Goal: Task Accomplishment & Management: Use online tool/utility

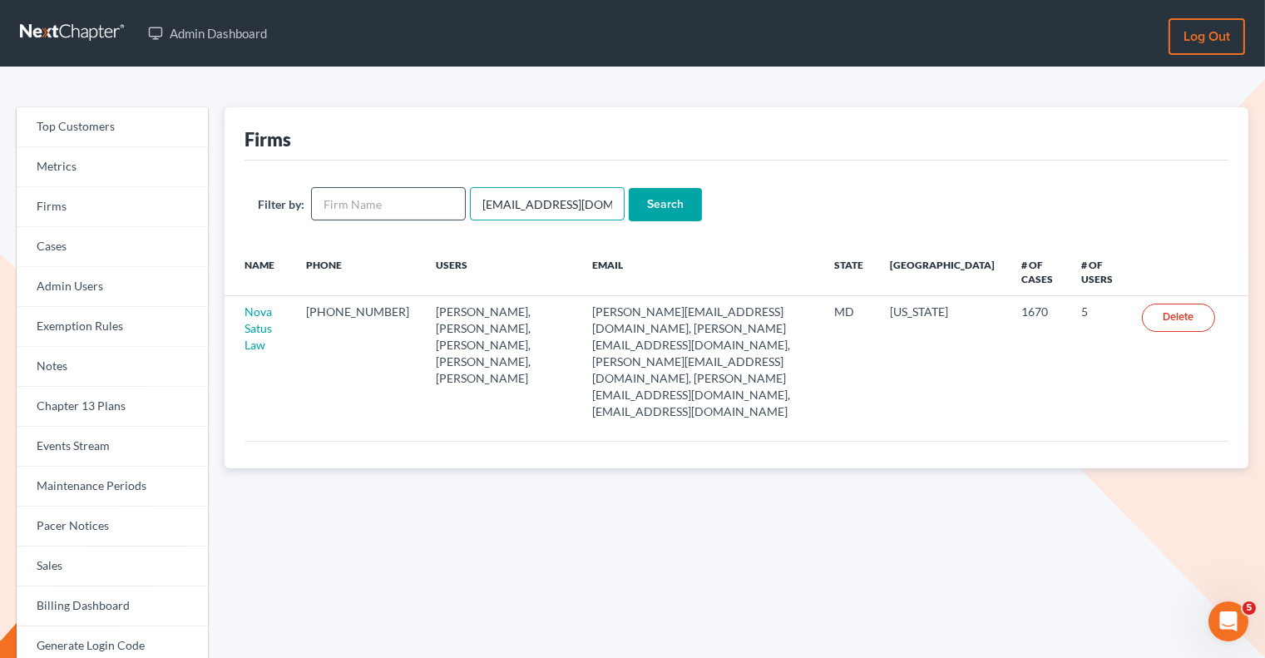
drag, startPoint x: 598, startPoint y: 209, endPoint x: 454, endPoint y: 207, distance: 143.9
click at [454, 207] on form "Filter by: emabuena@gmail.com Search" at bounding box center [736, 204] width 957 height 34
paste input "ctorres@torresvelez"
type input "ctorres@torresvelez.com"
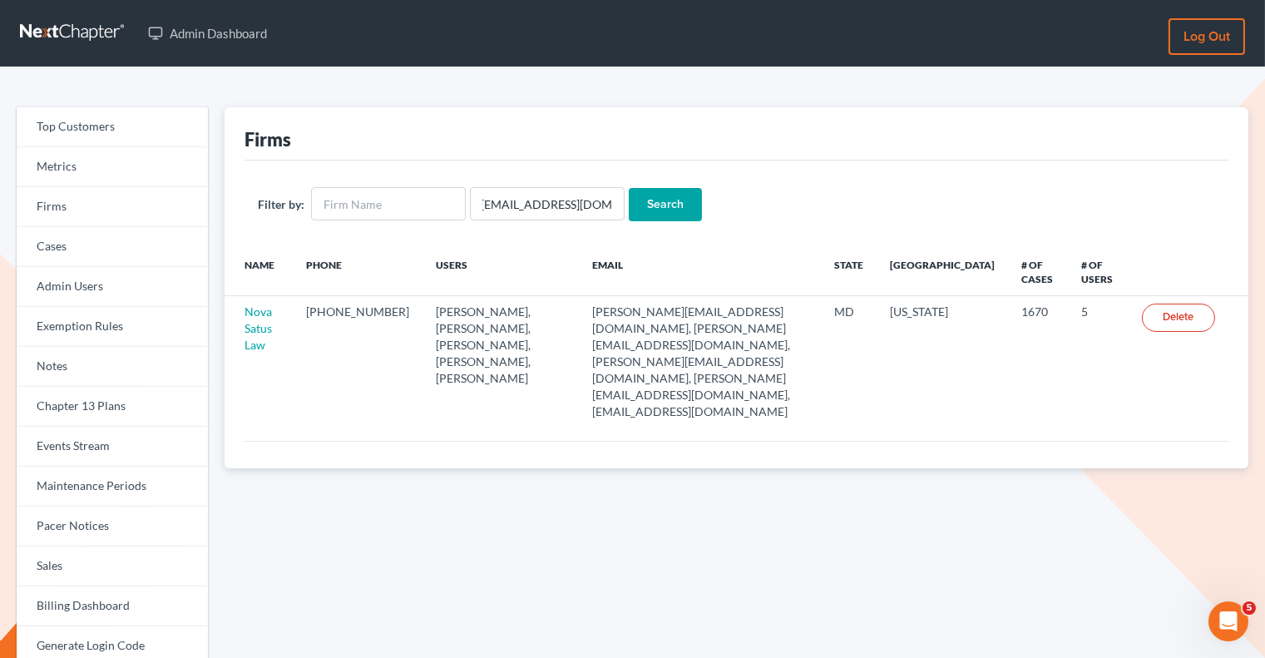
scroll to position [0, 0]
click at [658, 205] on input "Search" at bounding box center [665, 204] width 73 height 33
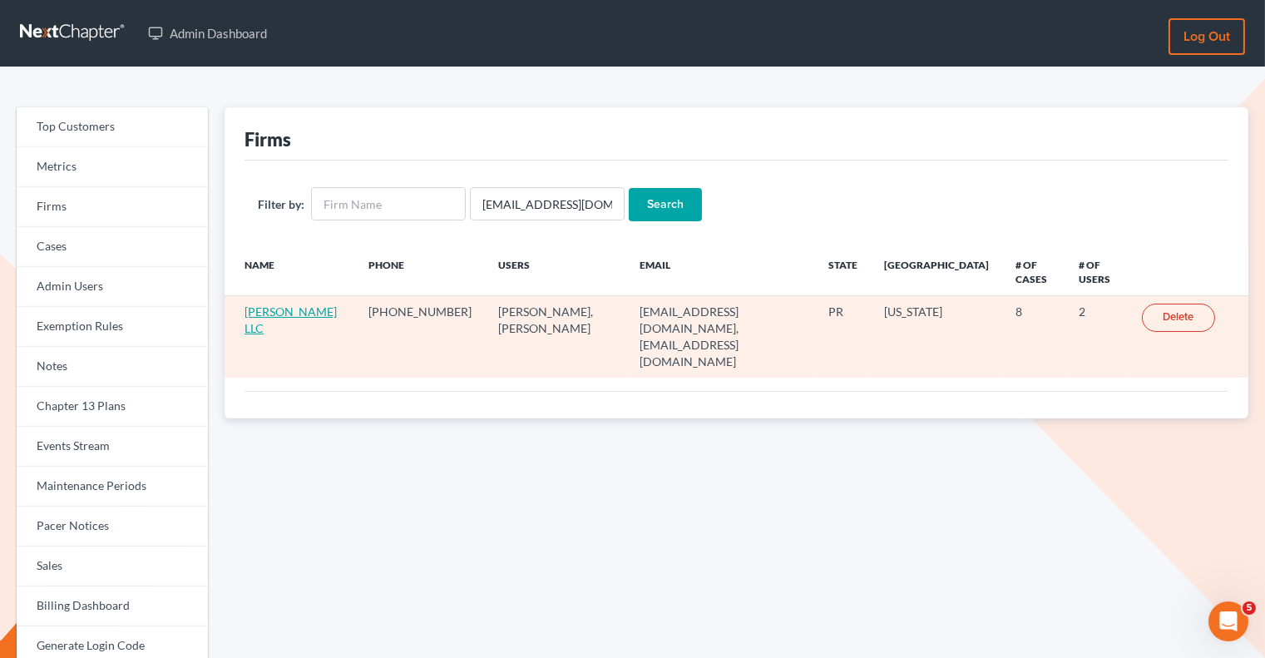
click at [286, 311] on link "Torres Velez LLC" at bounding box center [290, 319] width 92 height 31
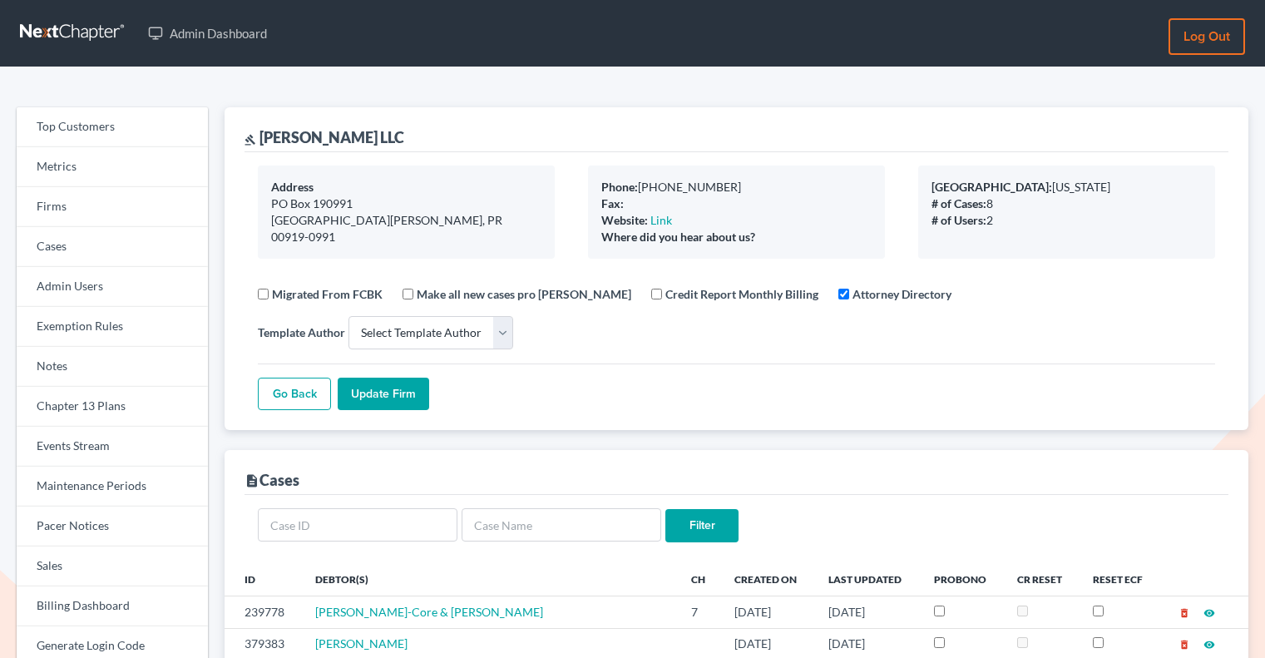
select select
click at [103, 222] on link "Firms" at bounding box center [112, 207] width 191 height 40
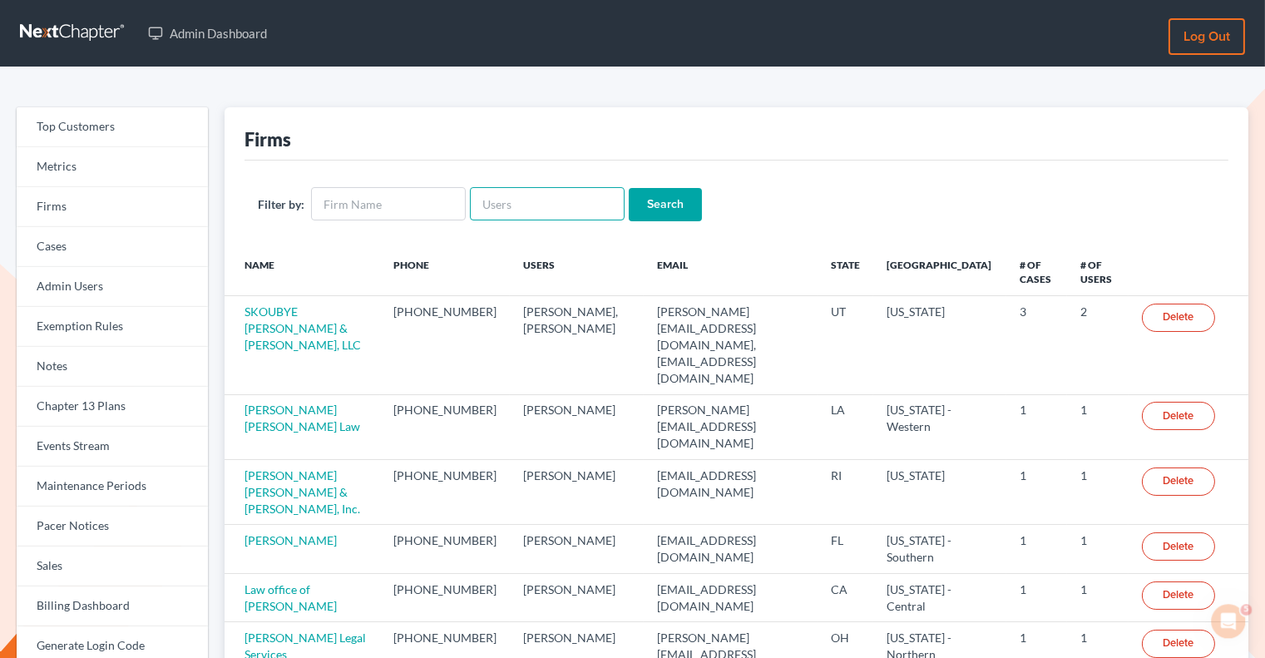
click at [488, 206] on input "text" at bounding box center [547, 203] width 155 height 33
click at [436, 204] on input "text" at bounding box center [388, 203] width 155 height 33
paste input "Holt Law Office, PLLC"
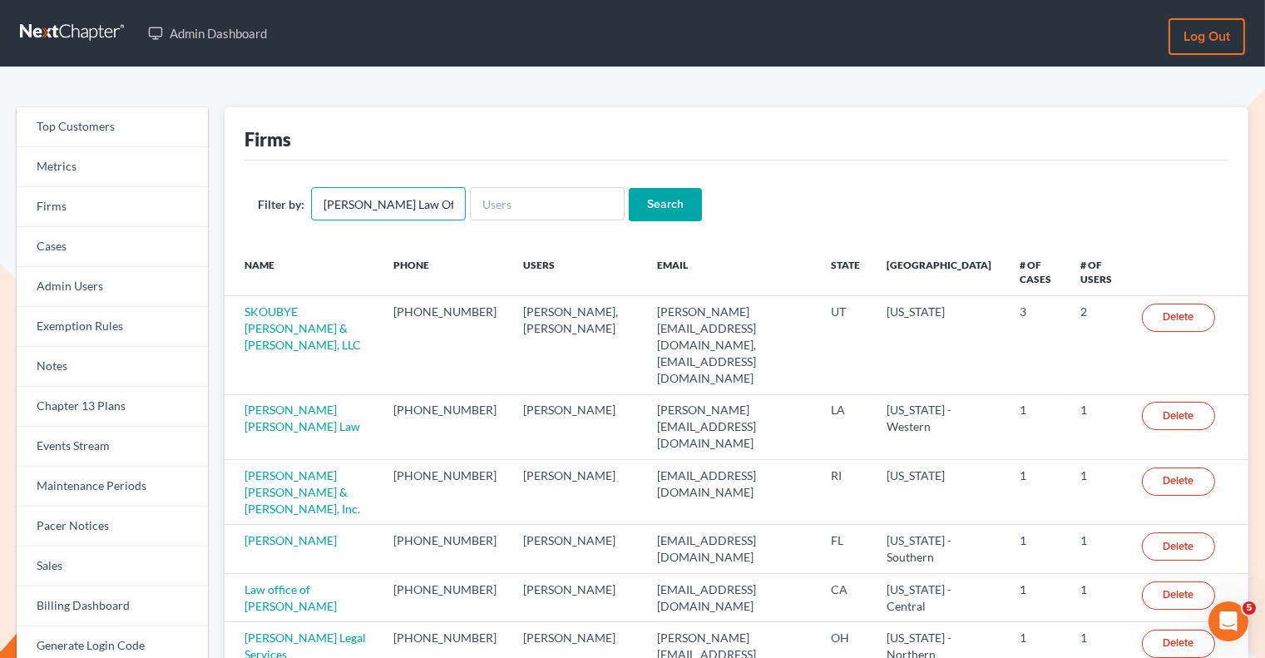
type input "Holt Law Office, PLLC"
click at [672, 203] on input "Search" at bounding box center [665, 204] width 73 height 33
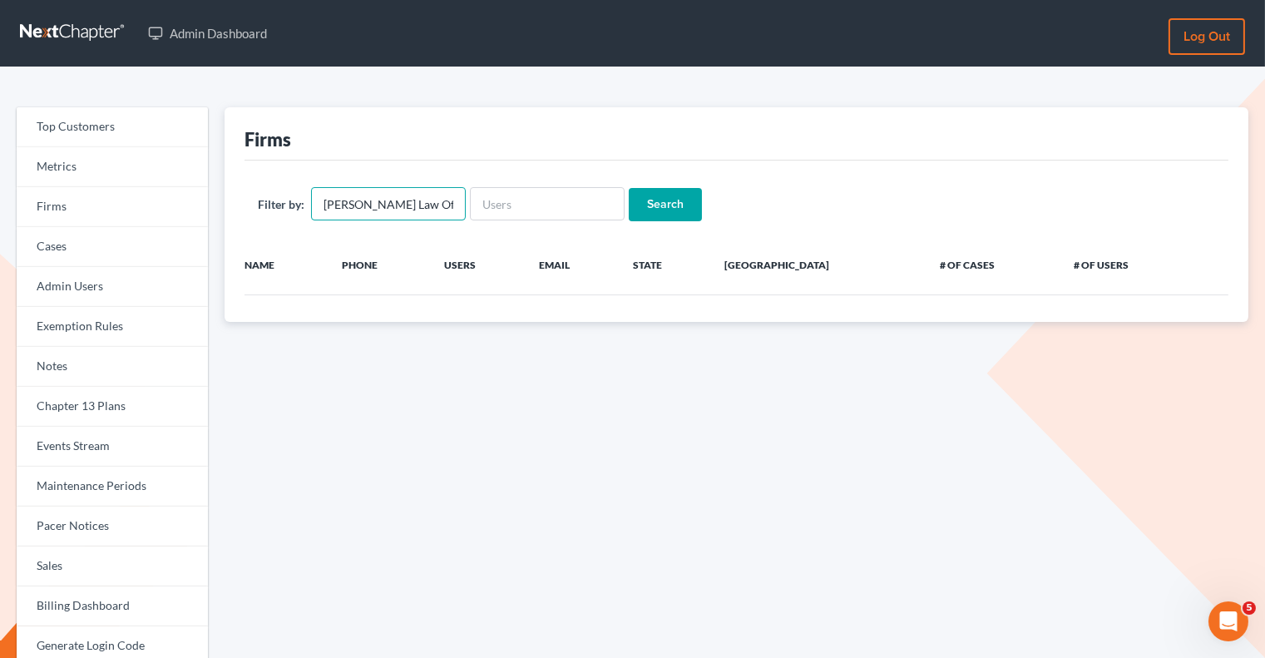
drag, startPoint x: 446, startPoint y: 212, endPoint x: 399, endPoint y: 203, distance: 47.5
click at [399, 203] on input "Holt Law Office, PLLC" at bounding box center [388, 203] width 155 height 33
type input "Holt Law Office"
click at [659, 200] on input "Search" at bounding box center [665, 204] width 73 height 33
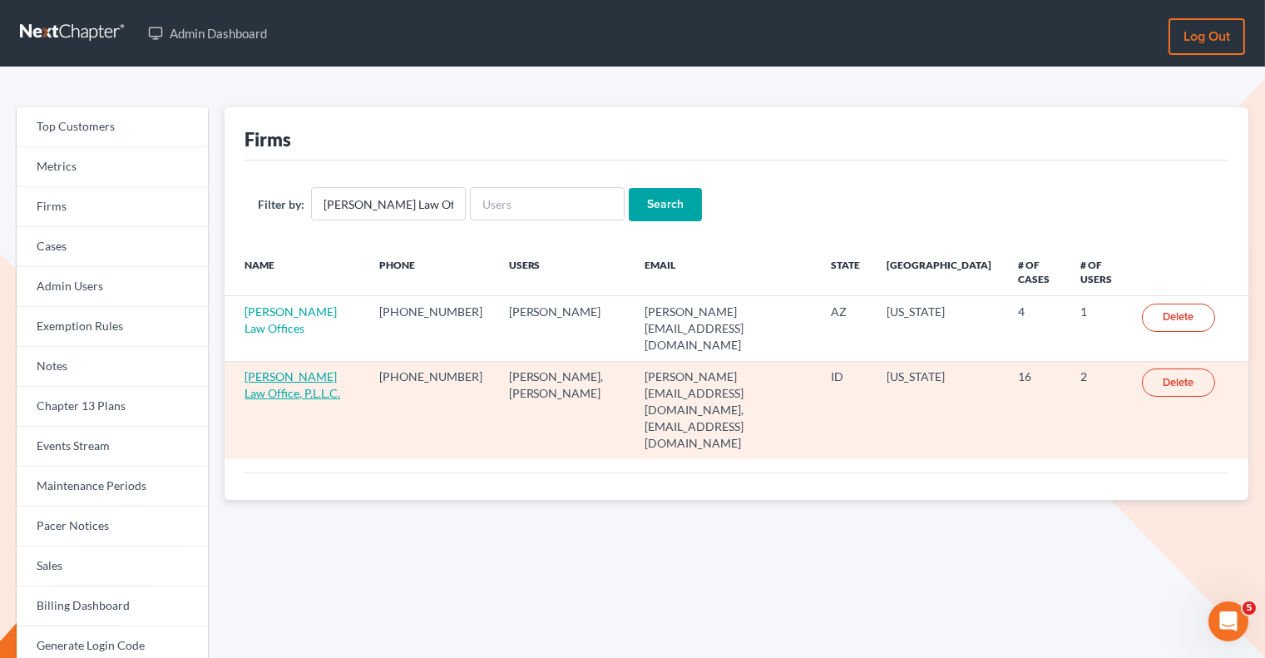
click at [305, 369] on link "[PERSON_NAME] Law Office, P.L.L.C." at bounding box center [292, 384] width 96 height 31
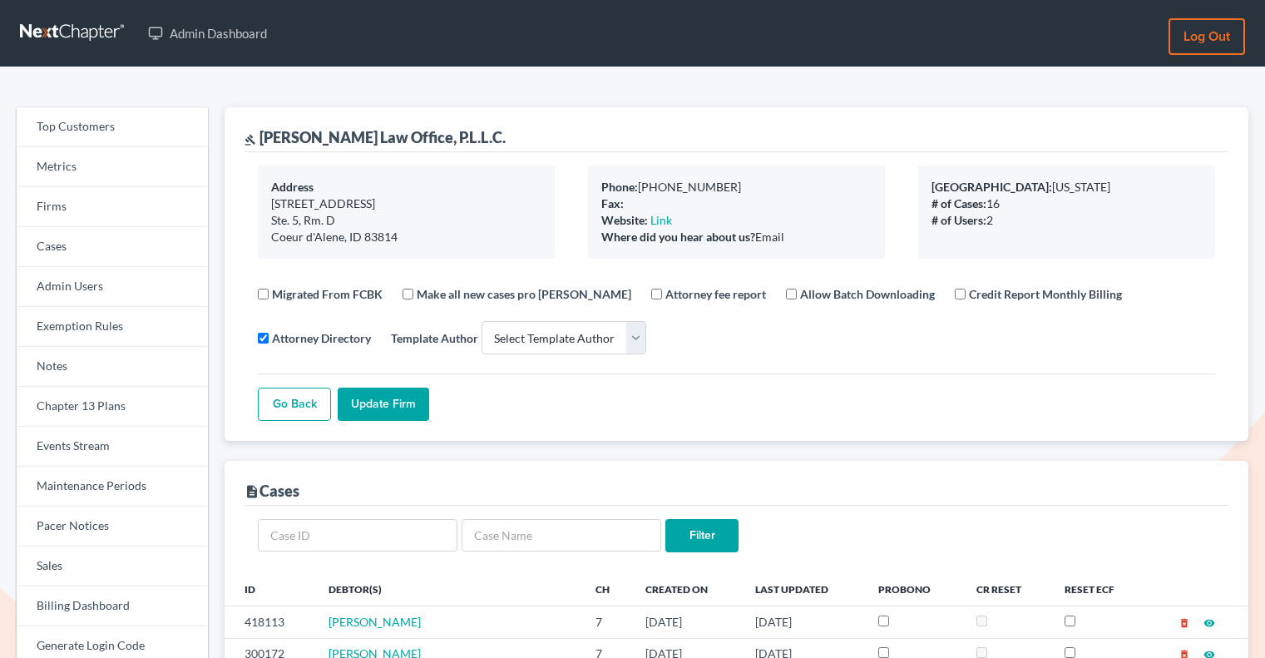
select select
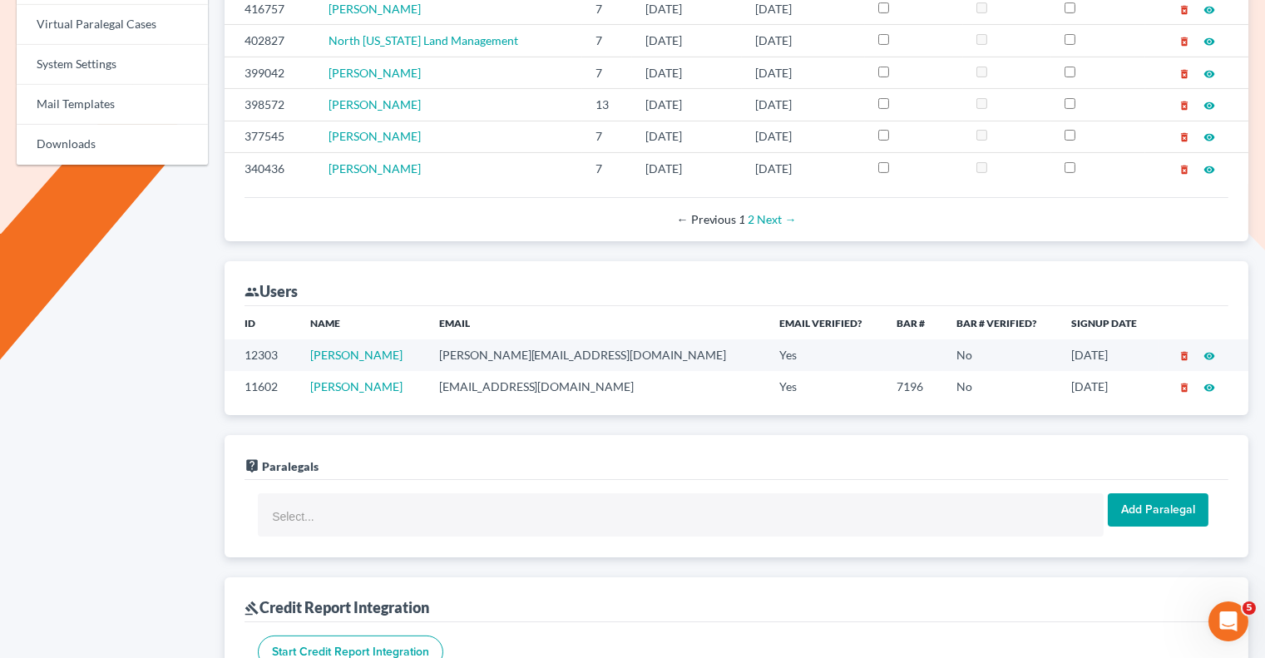
scroll to position [734, 0]
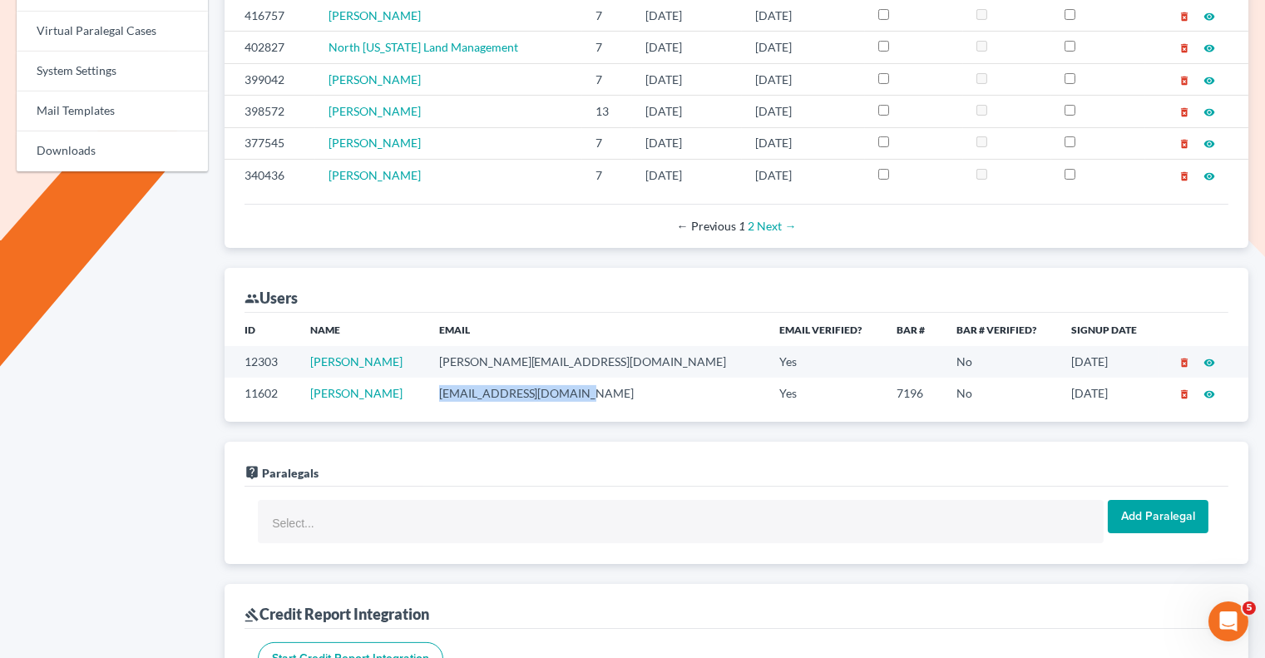
drag, startPoint x: 614, startPoint y: 377, endPoint x: 472, endPoint y: 376, distance: 142.2
click at [472, 378] on td "[EMAIL_ADDRESS][DOMAIN_NAME]" at bounding box center [596, 393] width 340 height 31
copy td "[EMAIL_ADDRESS][DOMAIN_NAME]"
click at [611, 346] on td "[PERSON_NAME][EMAIL_ADDRESS][DOMAIN_NAME]" at bounding box center [596, 361] width 340 height 31
drag, startPoint x: 614, startPoint y: 342, endPoint x: 468, endPoint y: 340, distance: 145.5
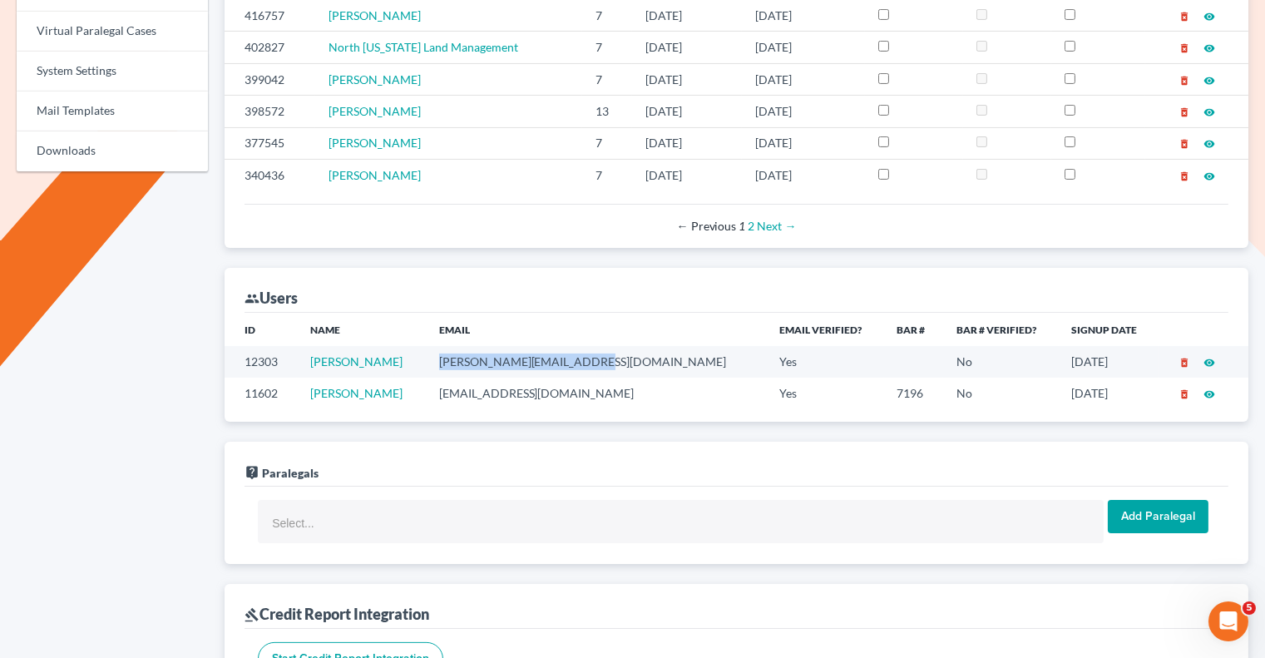
click at [468, 346] on td "[PERSON_NAME][EMAIL_ADDRESS][DOMAIN_NAME]" at bounding box center [596, 361] width 340 height 31
copy td "[PERSON_NAME][EMAIL_ADDRESS][DOMAIN_NAME]"
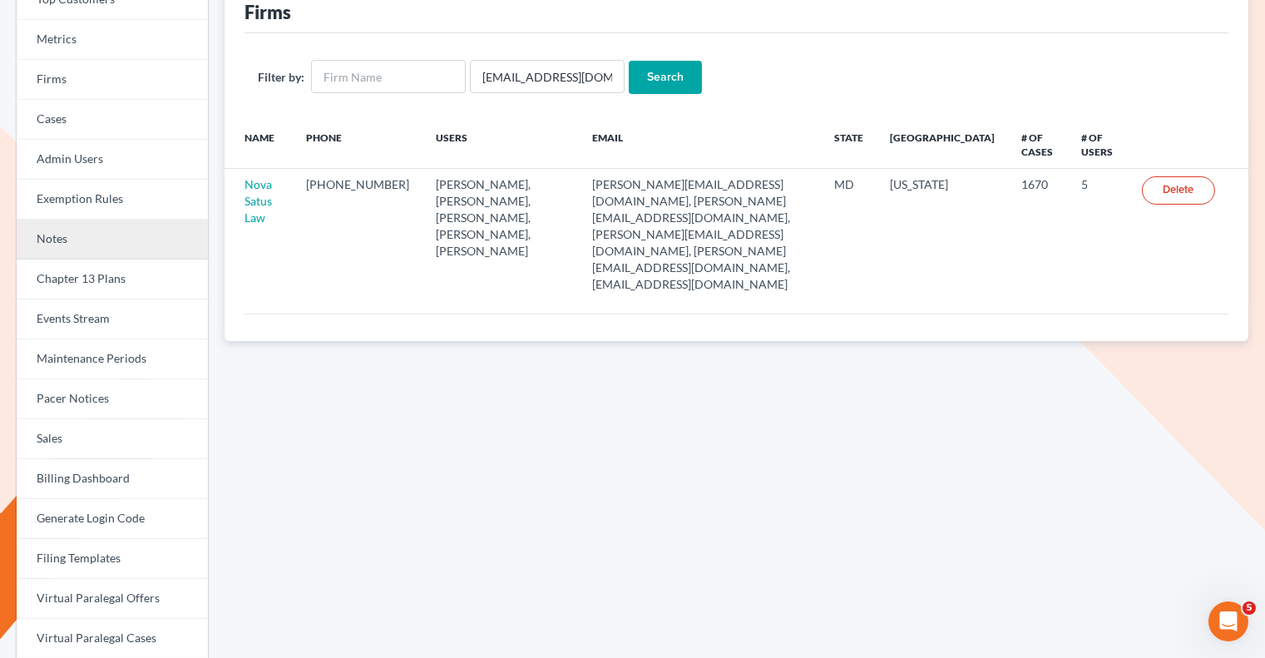
scroll to position [151, 0]
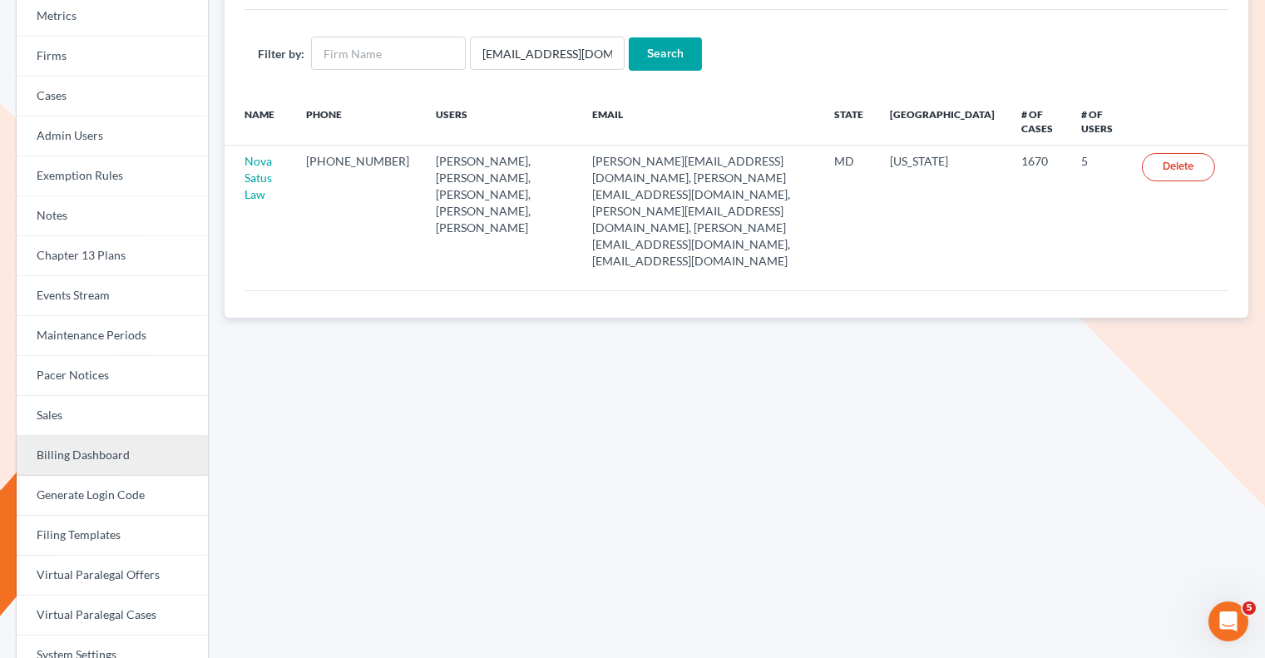
click at [91, 447] on link "Billing Dashboard" at bounding box center [112, 456] width 191 height 40
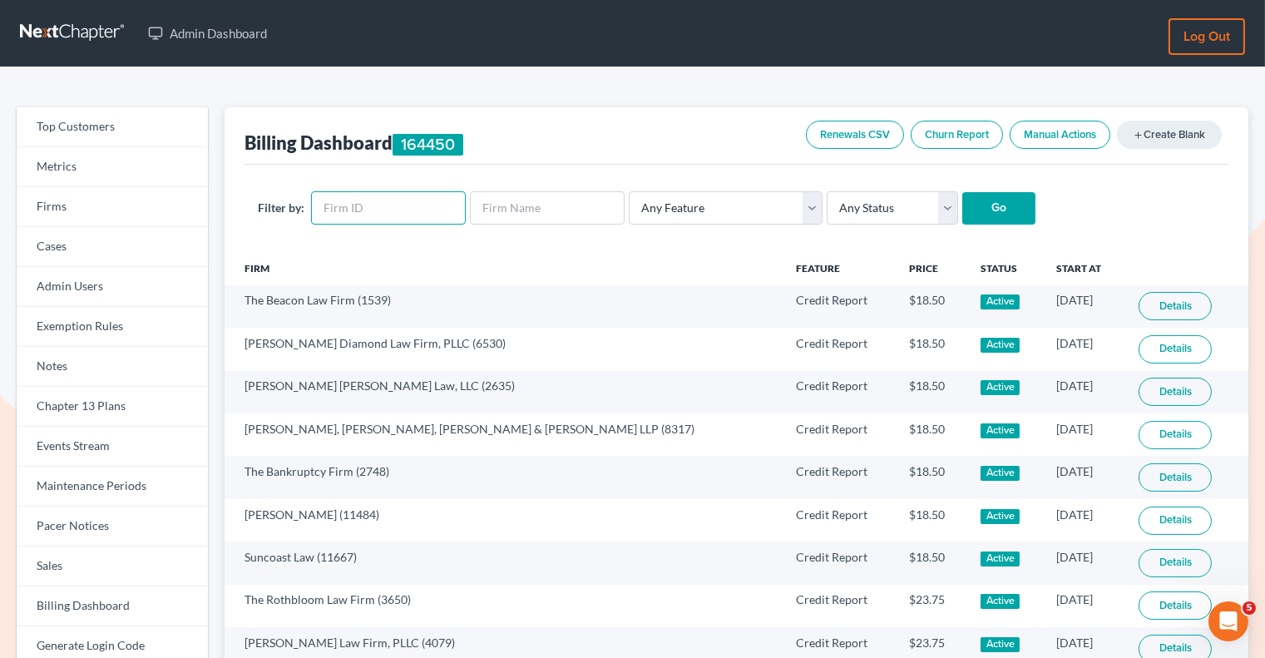
click at [365, 215] on input "text" at bounding box center [388, 207] width 155 height 33
paste input "7146"
type input "7146"
click at [994, 215] on input "Go" at bounding box center [998, 208] width 73 height 33
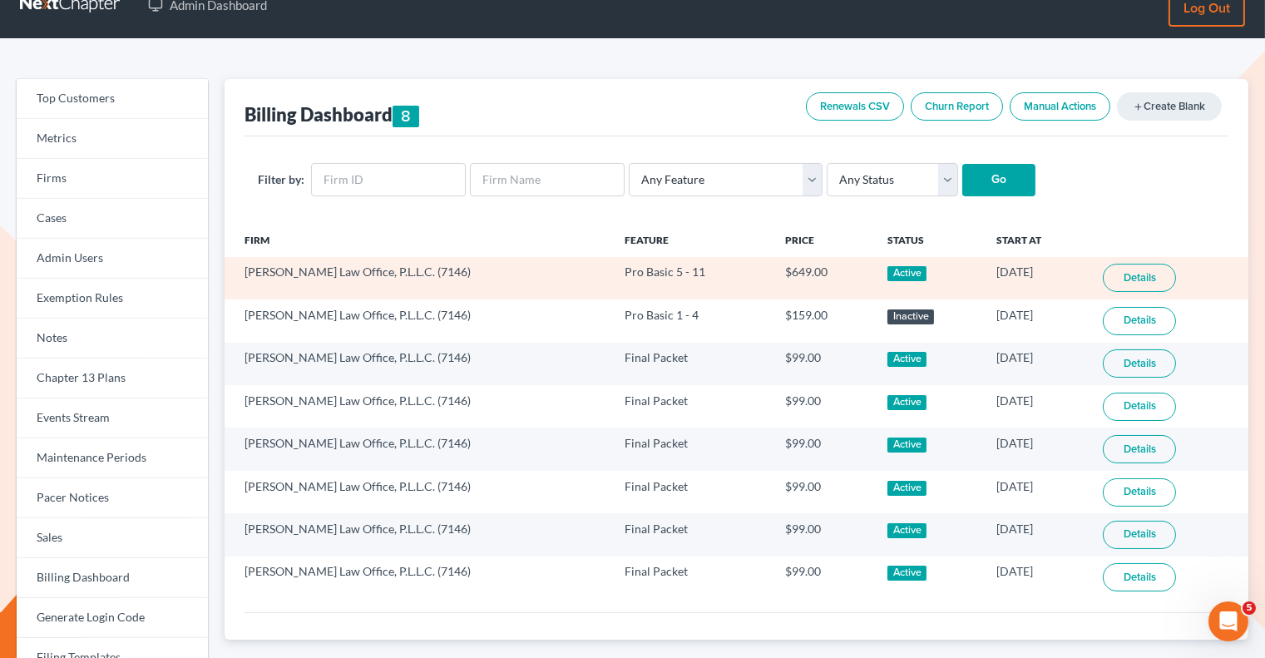
scroll to position [75, 0]
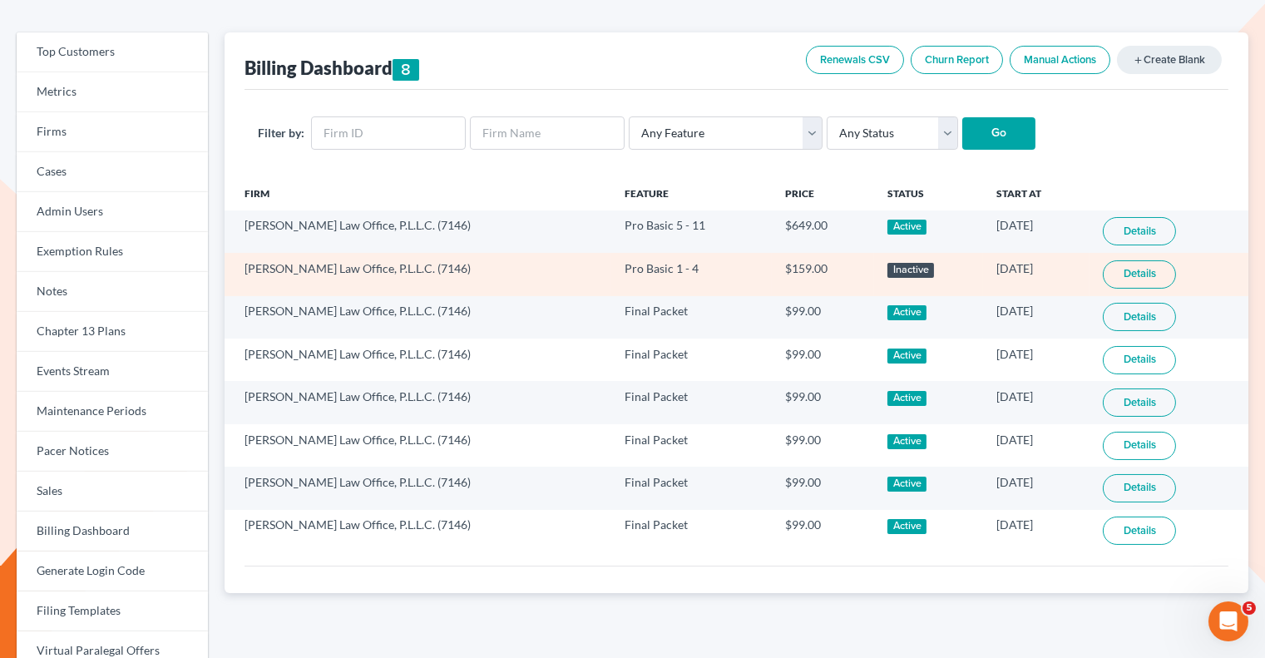
click at [1119, 271] on link "Details" at bounding box center [1139, 274] width 73 height 28
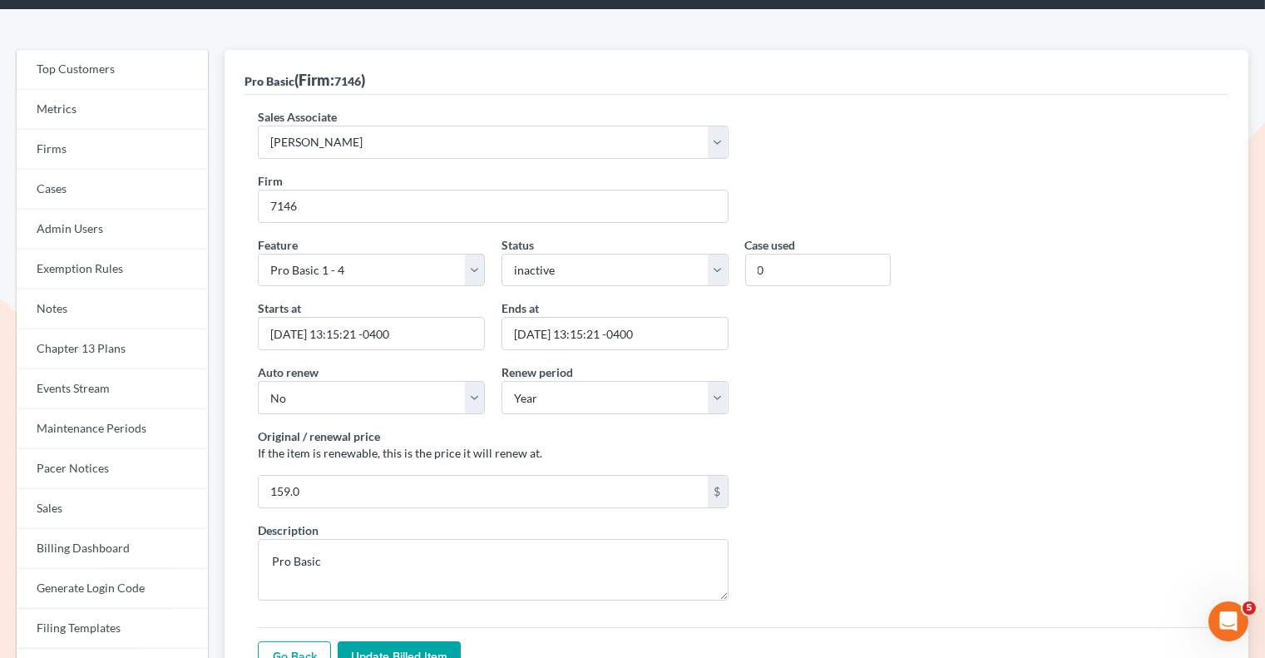
scroll to position [46, 0]
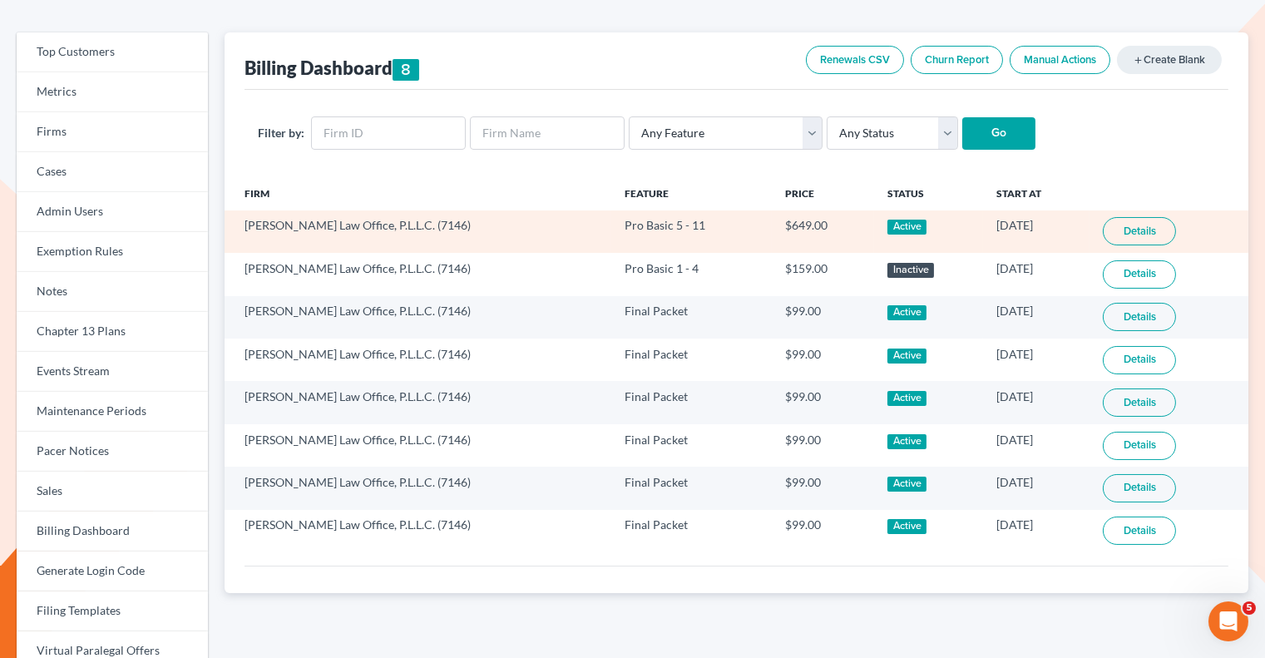
click at [1122, 234] on link "Details" at bounding box center [1139, 231] width 73 height 28
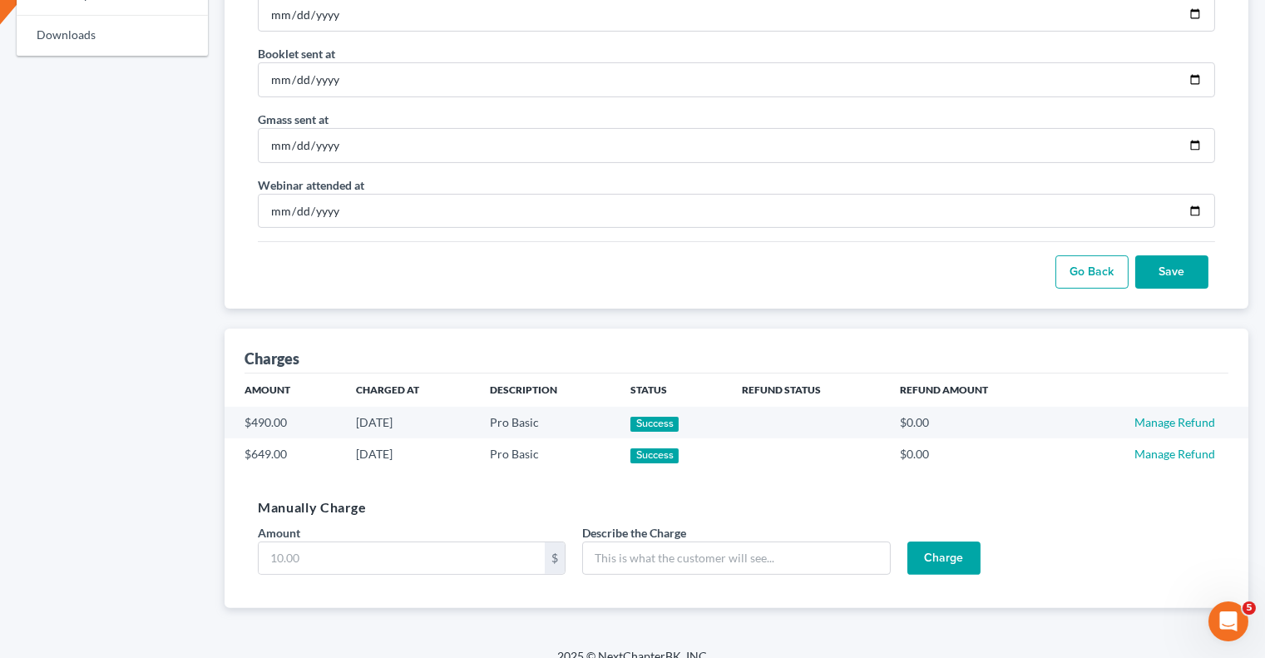
scroll to position [858, 0]
